Goal: Find specific page/section: Find specific page/section

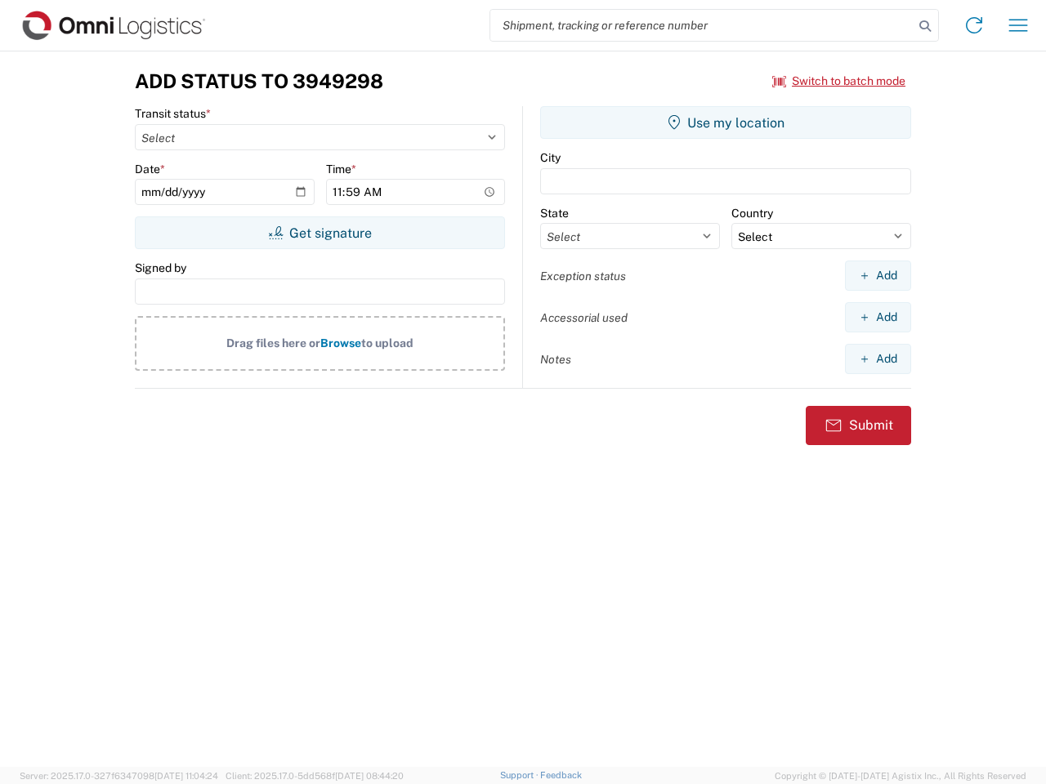
click at [702, 25] on input "search" at bounding box center [701, 25] width 423 height 31
click at [925, 26] on icon at bounding box center [924, 26] width 23 height 23
click at [974, 25] on icon at bounding box center [974, 25] width 26 height 26
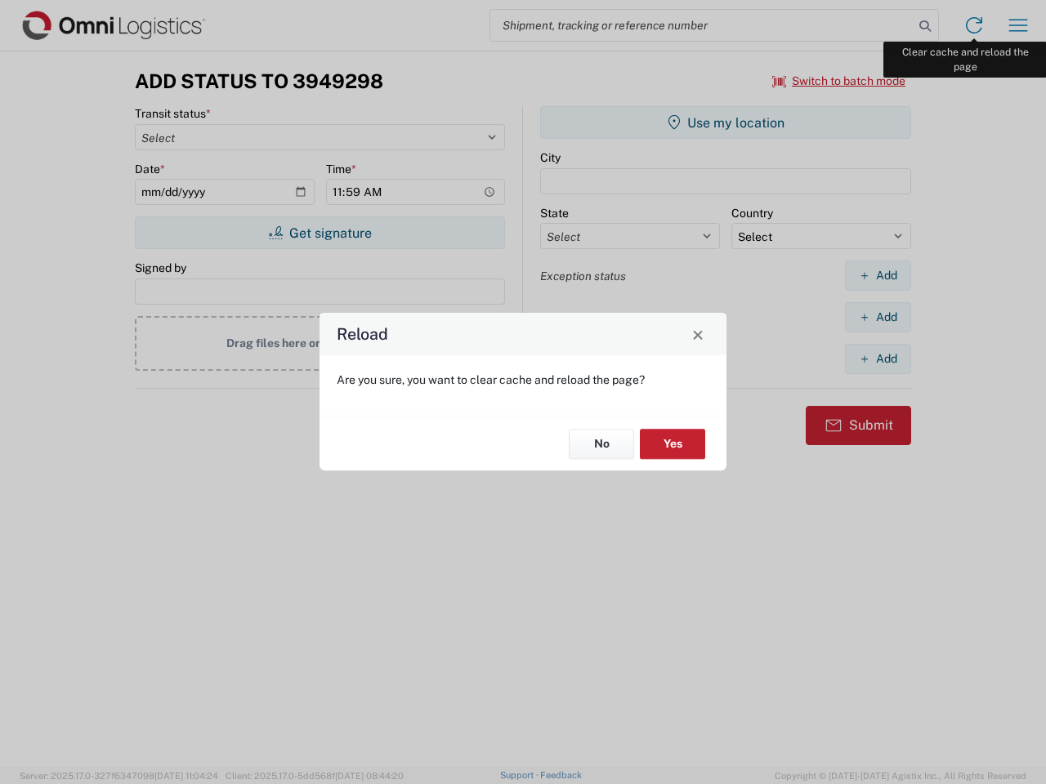
click at [1018, 25] on div "Reload Are you sure, you want to clear cache and reload the page? No Yes" at bounding box center [523, 392] width 1046 height 784
click at [839, 81] on div "Reload Are you sure, you want to clear cache and reload the page? No Yes" at bounding box center [523, 392] width 1046 height 784
click at [319, 233] on div "Reload Are you sure, you want to clear cache and reload the page? No Yes" at bounding box center [523, 392] width 1046 height 784
click at [725, 123] on div "Reload Are you sure, you want to clear cache and reload the page? No Yes" at bounding box center [523, 392] width 1046 height 784
click at [877, 275] on div "Reload Are you sure, you want to clear cache and reload the page? No Yes" at bounding box center [523, 392] width 1046 height 784
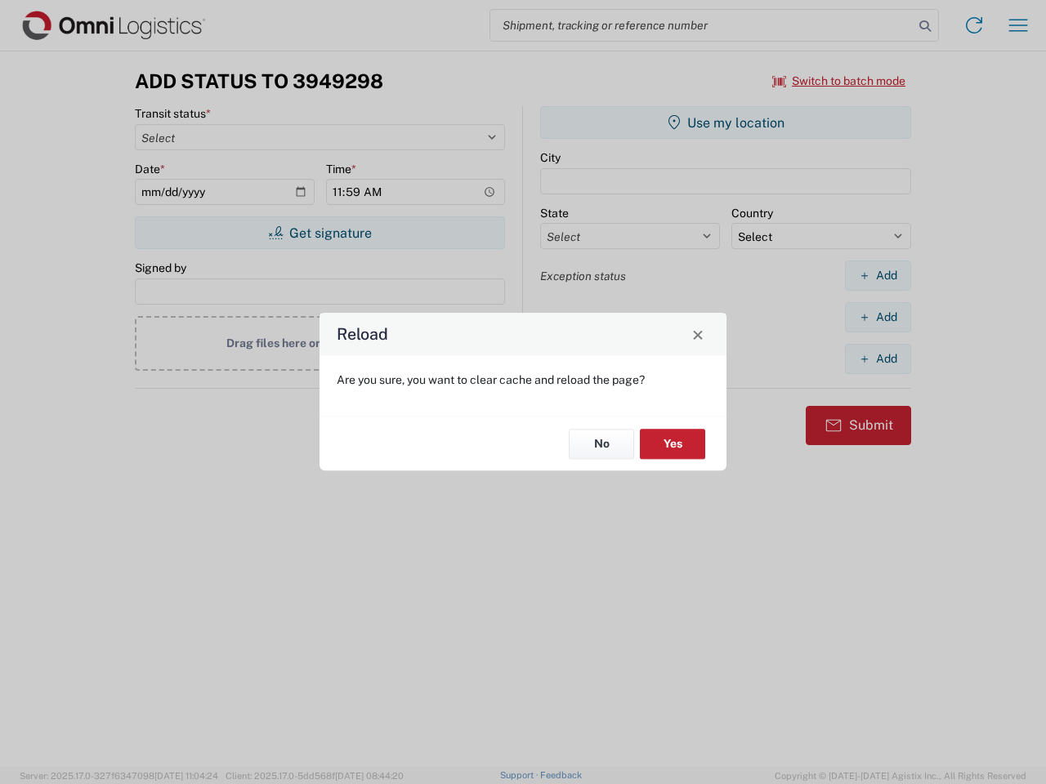
click at [877, 317] on div "Reload Are you sure, you want to clear cache and reload the page? No Yes" at bounding box center [523, 392] width 1046 height 784
click at [877, 359] on div "Reload Are you sure, you want to clear cache and reload the page? No Yes" at bounding box center [523, 392] width 1046 height 784
